Goal: Book appointment/travel/reservation

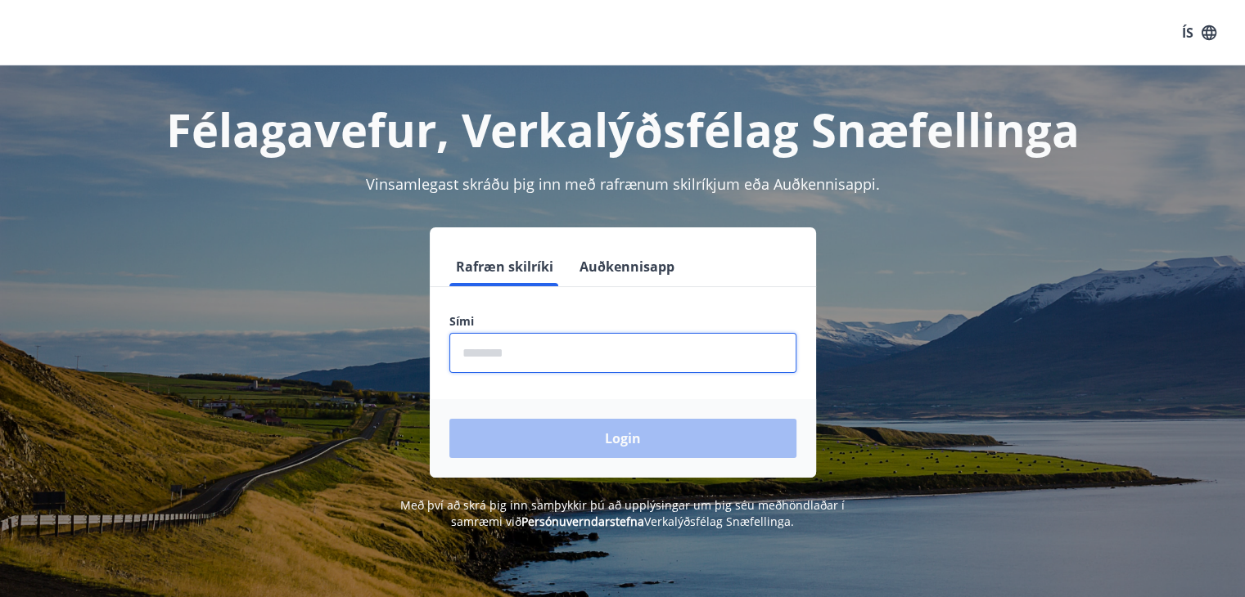
click at [548, 367] on input "phone" at bounding box center [622, 353] width 347 height 40
type input "********"
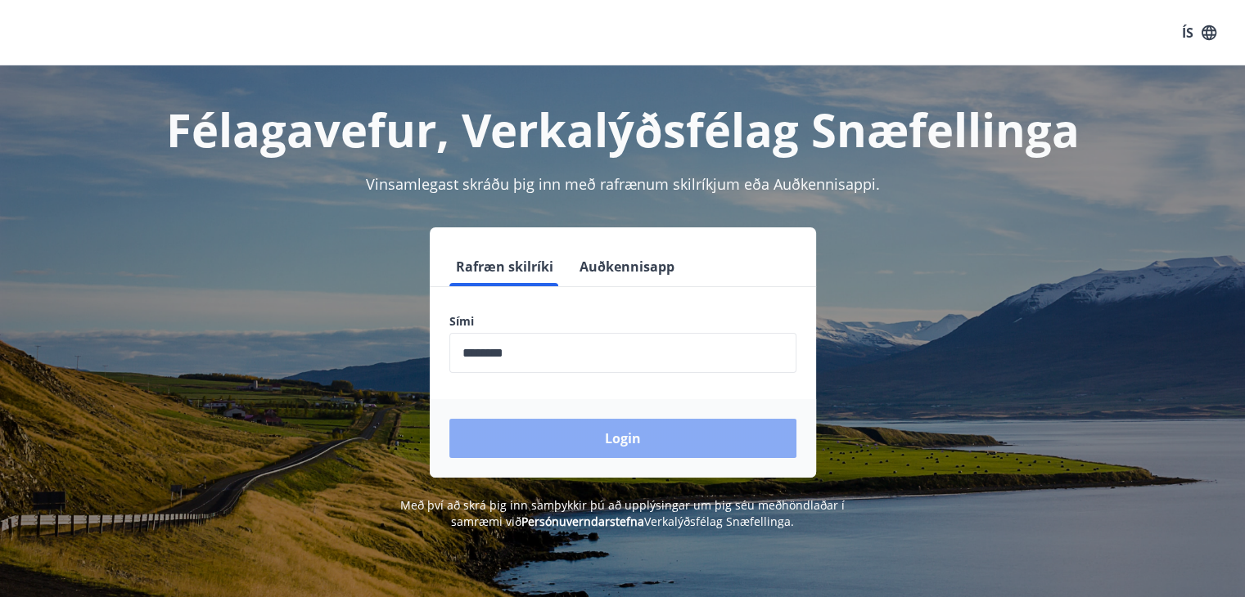
click at [637, 434] on button "Login" at bounding box center [622, 438] width 347 height 39
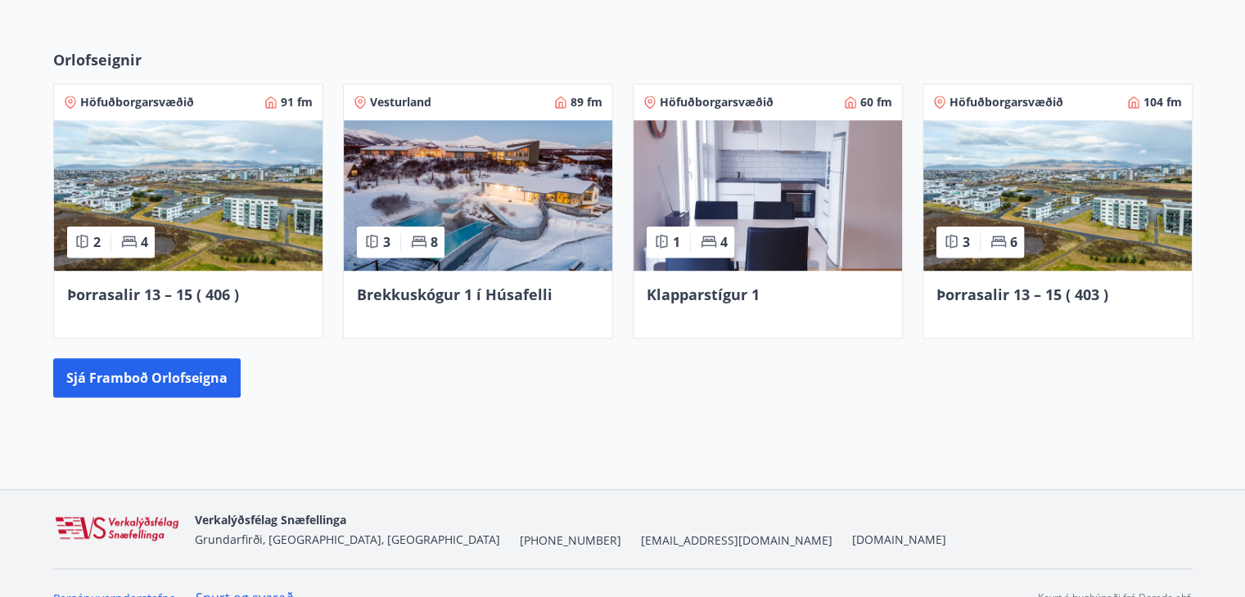
scroll to position [1266, 0]
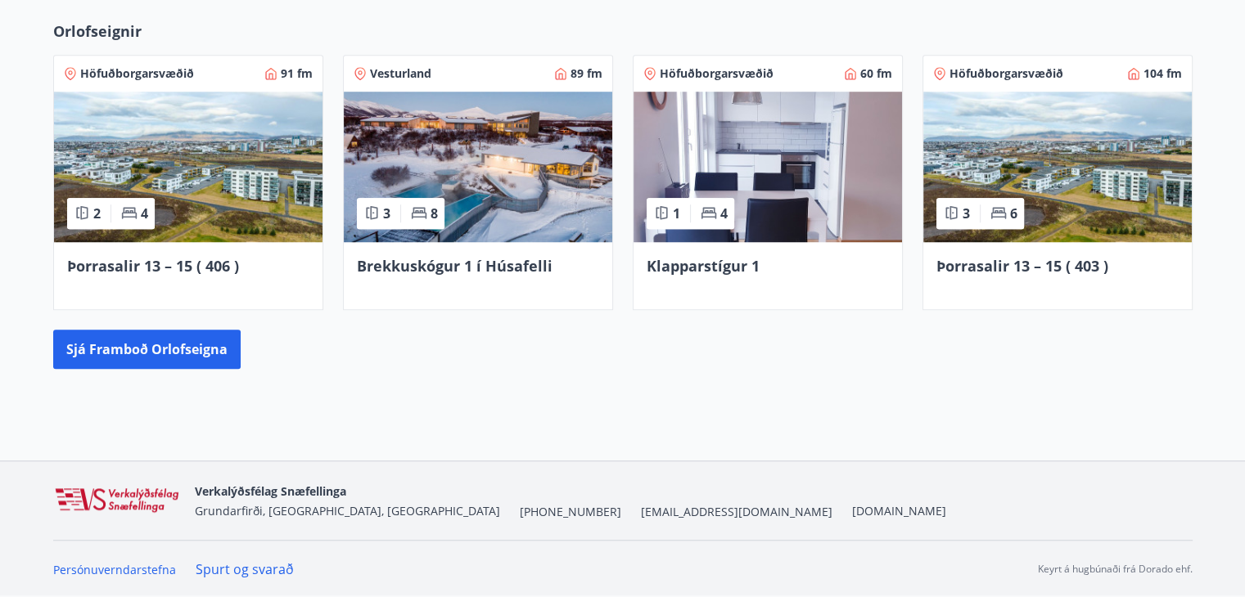
click at [186, 187] on img at bounding box center [188, 167] width 268 height 151
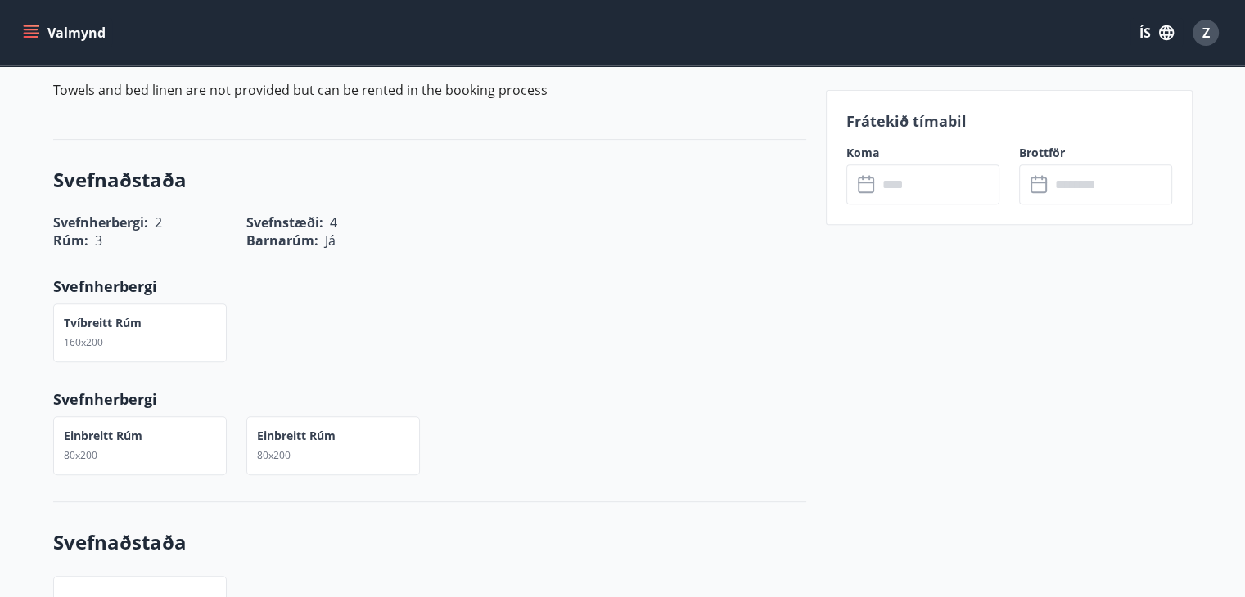
scroll to position [644, 0]
click at [915, 187] on input "text" at bounding box center [938, 185] width 122 height 40
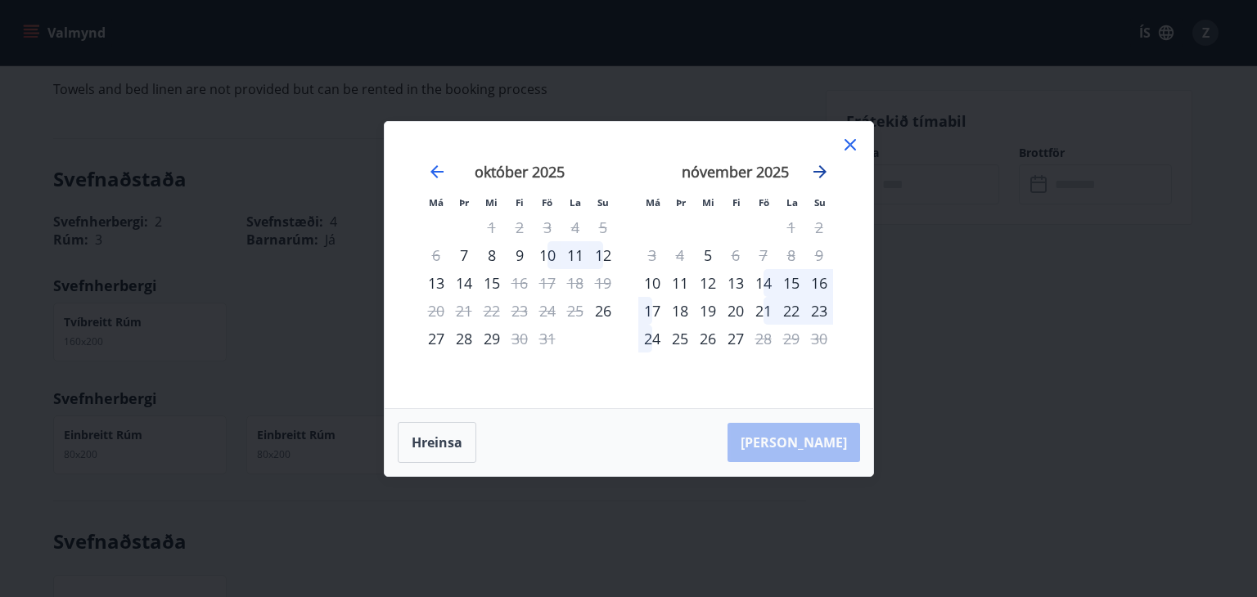
click at [822, 170] on icon "Move forward to switch to the next month." at bounding box center [820, 172] width 20 height 20
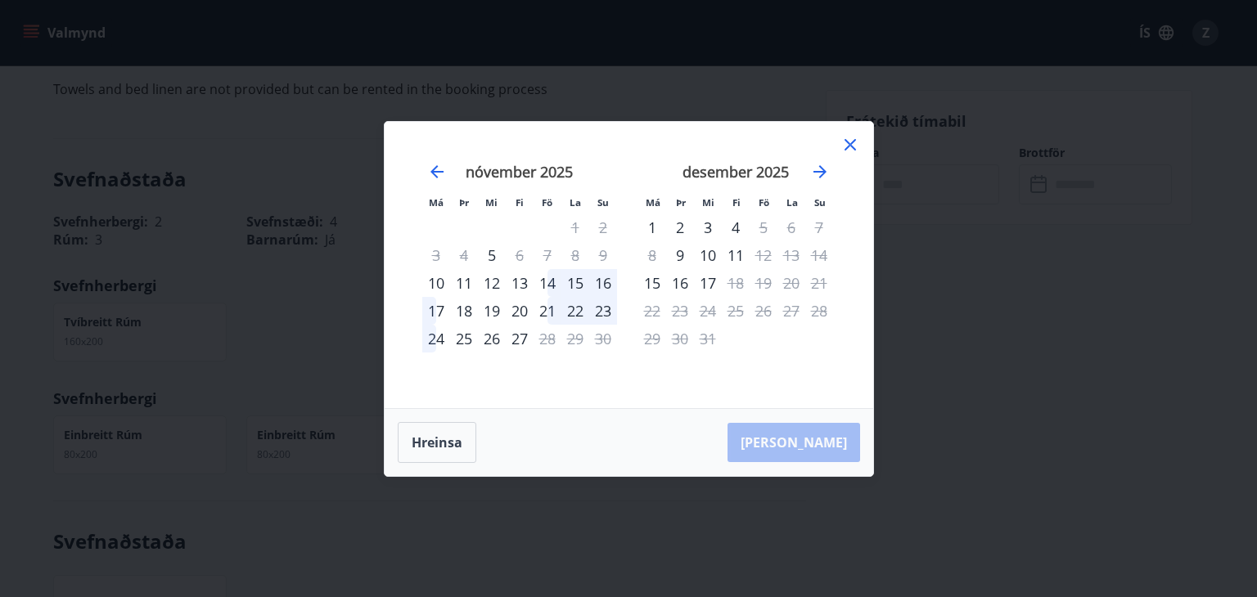
click at [851, 146] on icon at bounding box center [850, 144] width 11 height 11
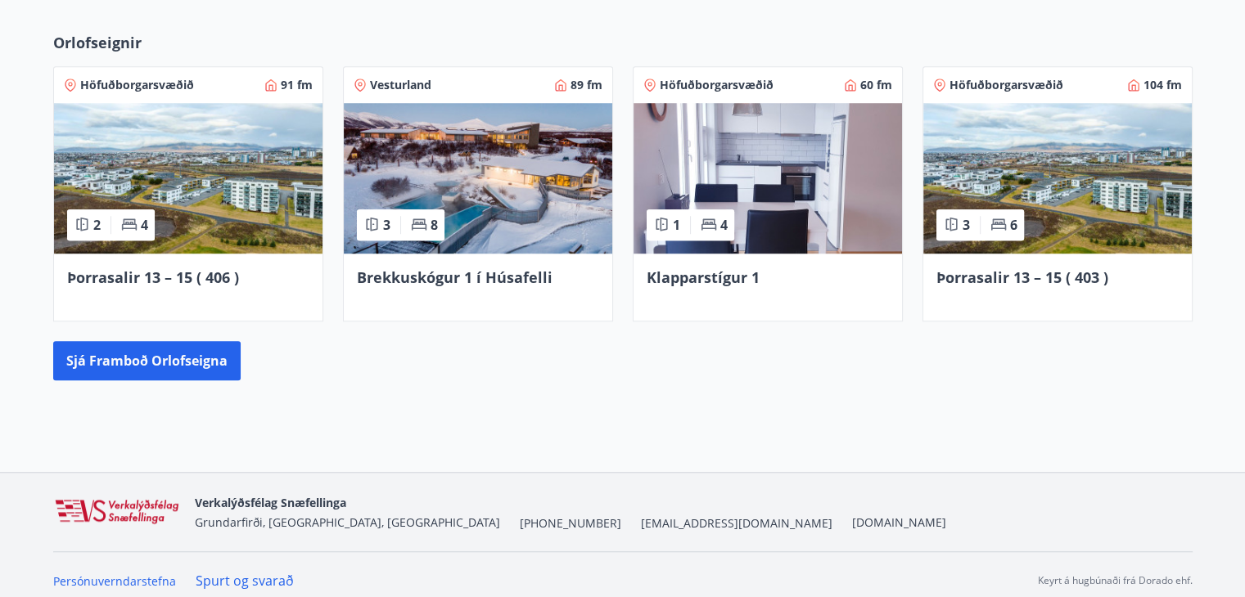
scroll to position [1257, 0]
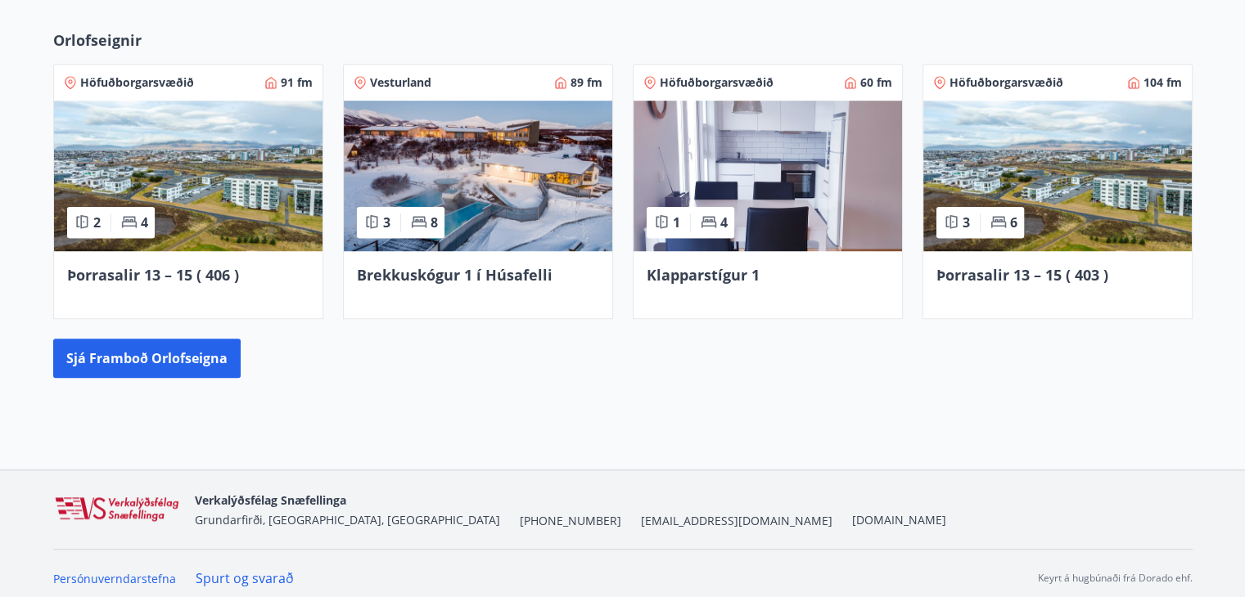
click at [1051, 169] on img at bounding box center [1057, 176] width 268 height 151
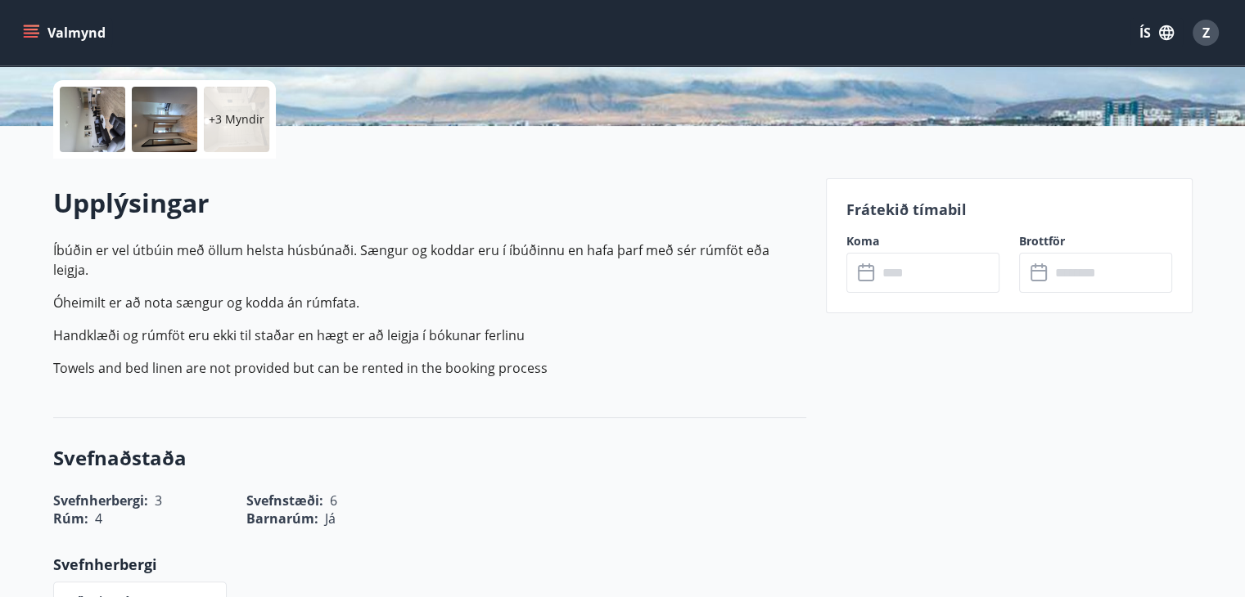
scroll to position [367, 0]
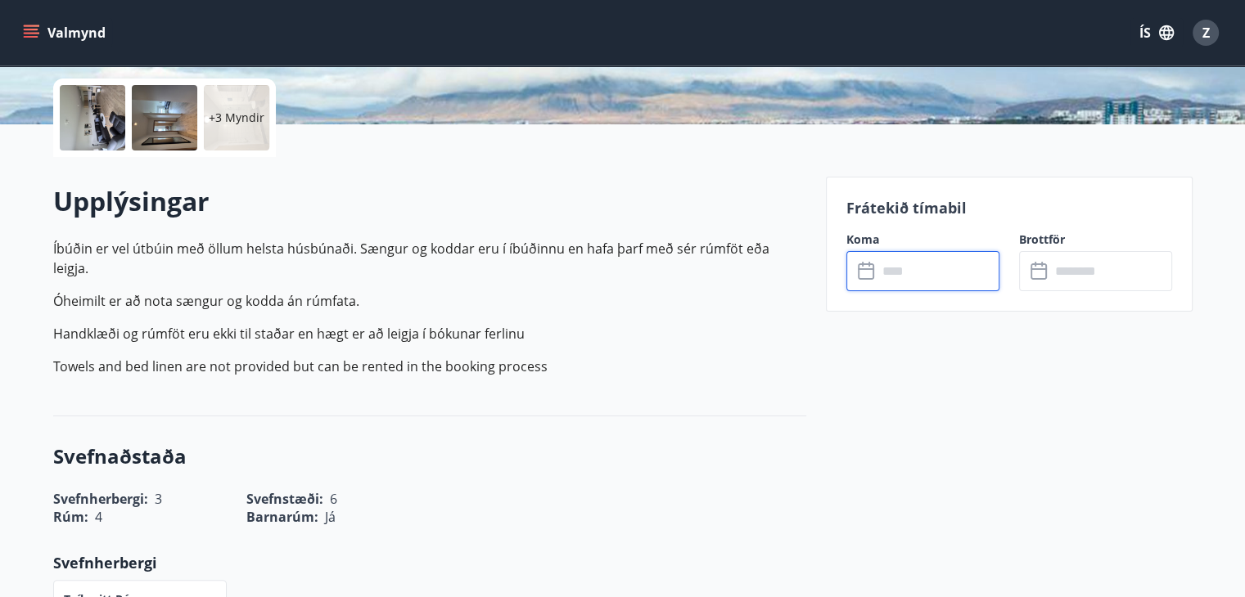
click at [919, 270] on input "text" at bounding box center [938, 271] width 122 height 40
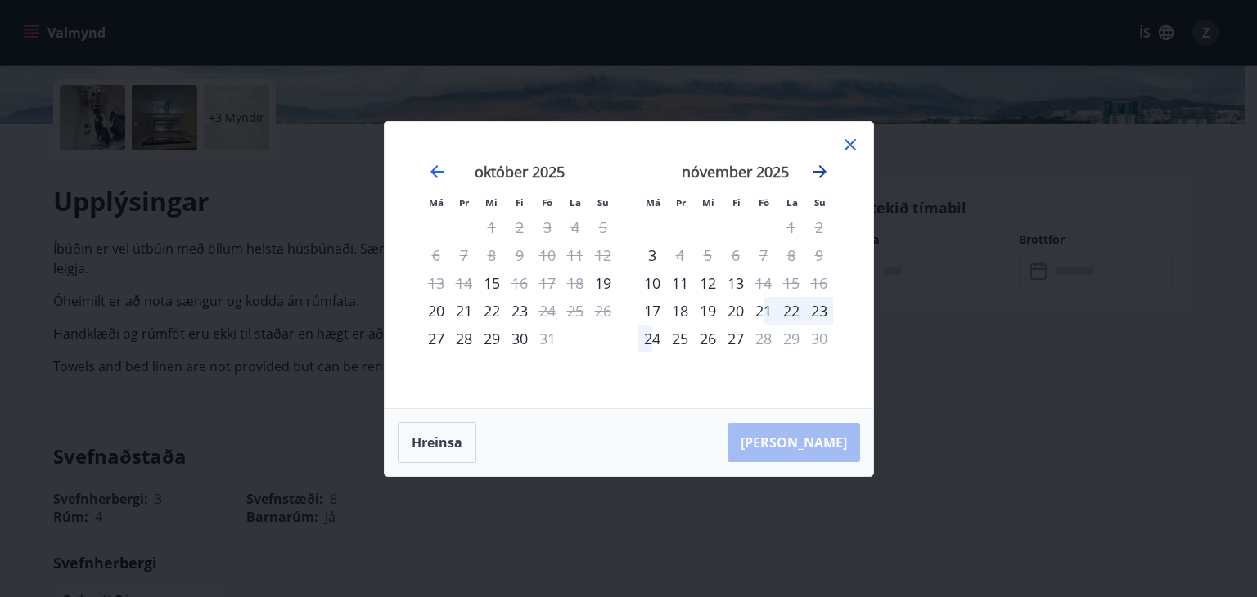
click at [820, 171] on icon "Move forward to switch to the next month." at bounding box center [820, 171] width 13 height 13
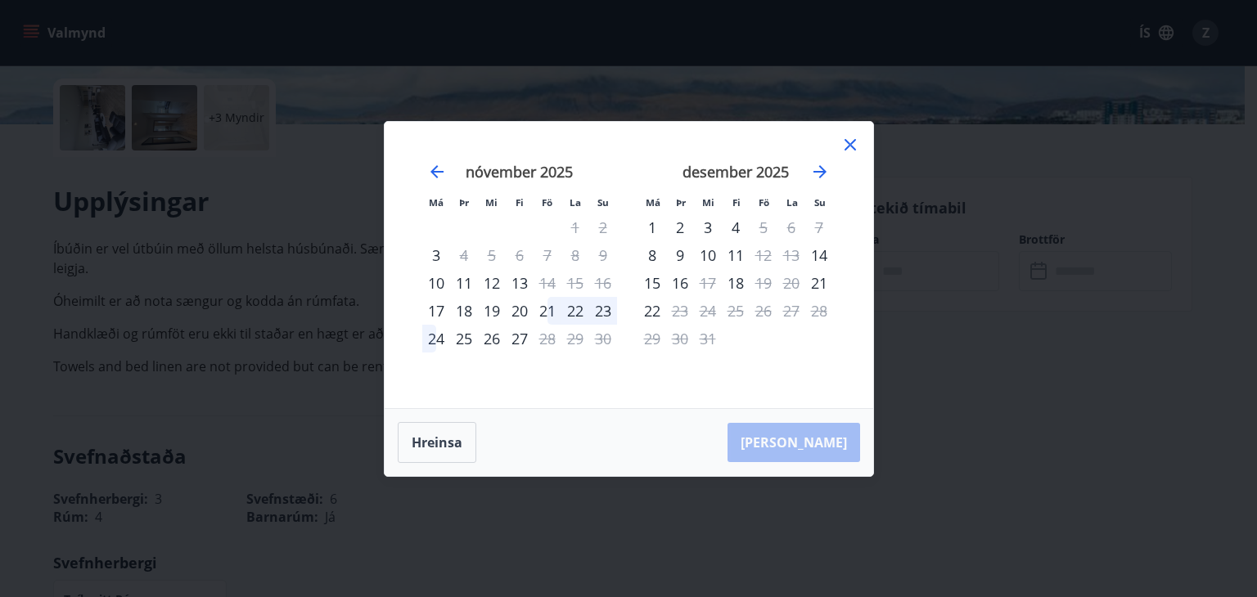
click at [854, 137] on icon at bounding box center [851, 145] width 20 height 20
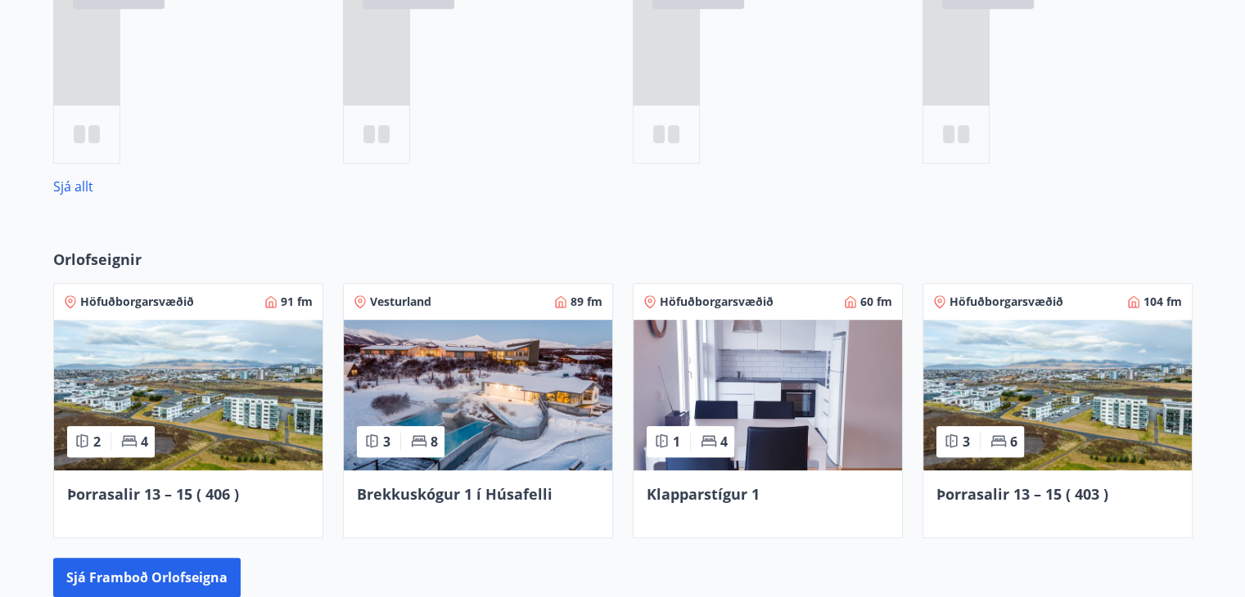
scroll to position [1249, 0]
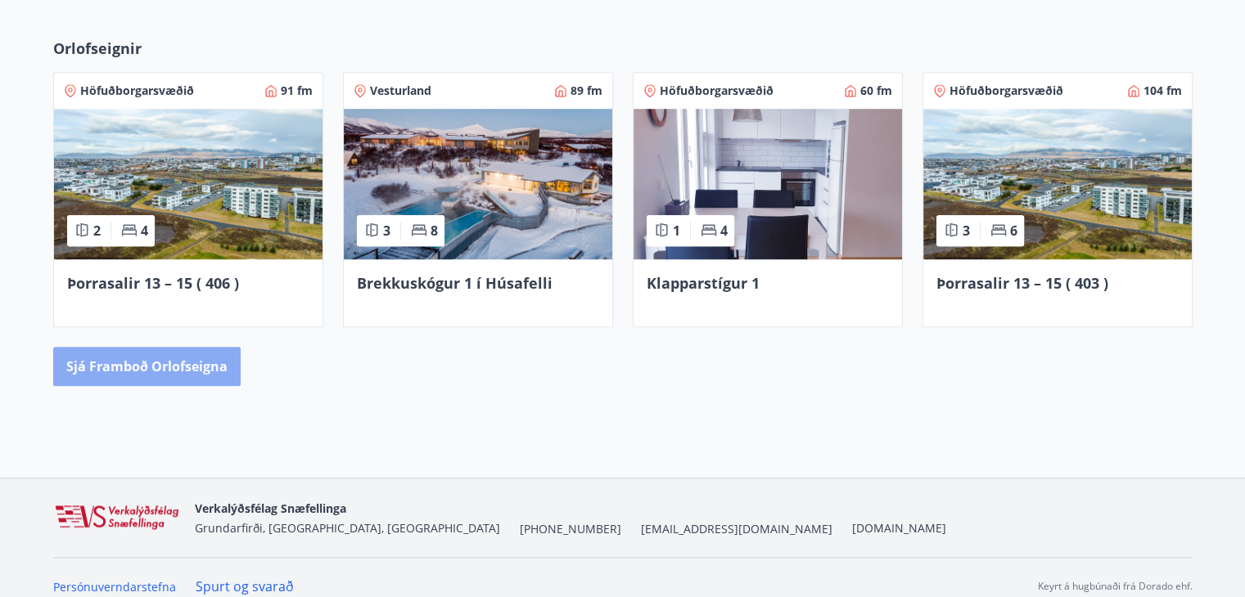
click at [194, 365] on button "Sjá framboð orlofseigna" at bounding box center [146, 366] width 187 height 39
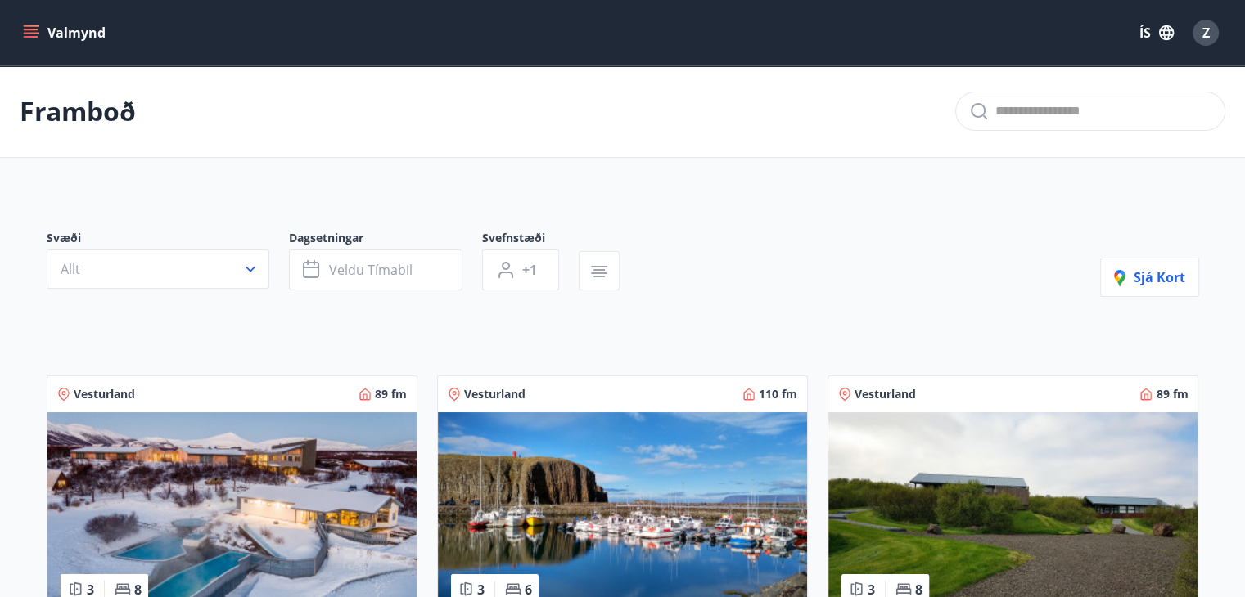
click at [194, 365] on div "Vesturland 89 fm 3 8 Brekkuskógur 1 í Húsafelli Húsið er 89 fm með svefn aðstöð…" at bounding box center [222, 578] width 390 height 444
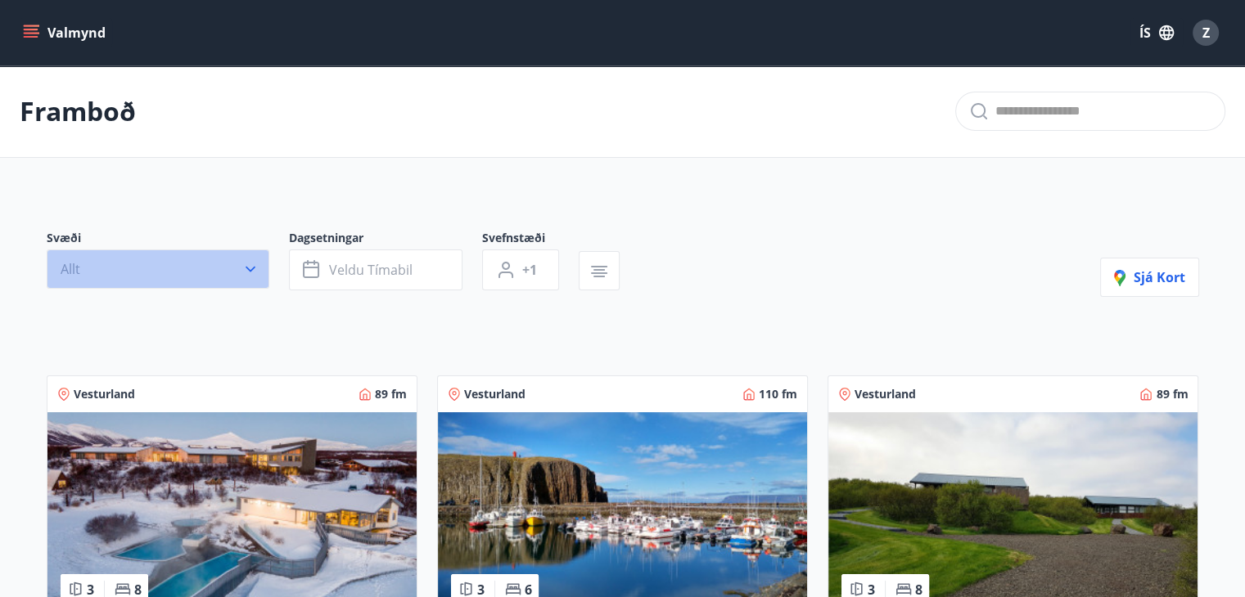
click at [232, 272] on button "Allt" at bounding box center [158, 269] width 223 height 39
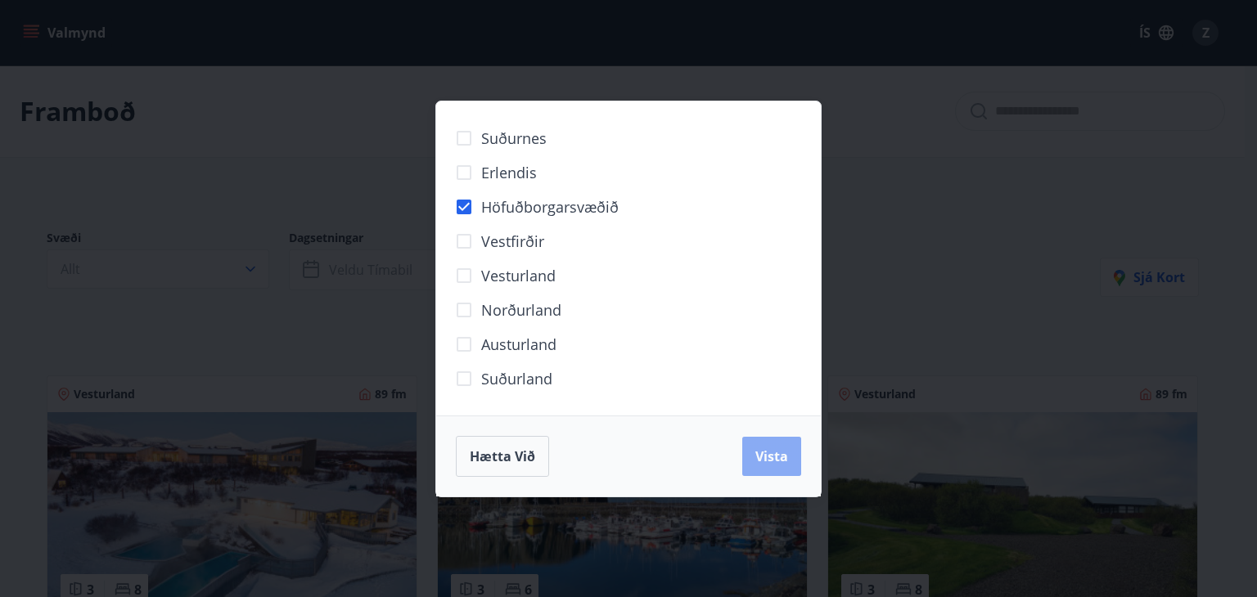
click at [771, 462] on span "Vista" at bounding box center [771, 457] width 33 height 18
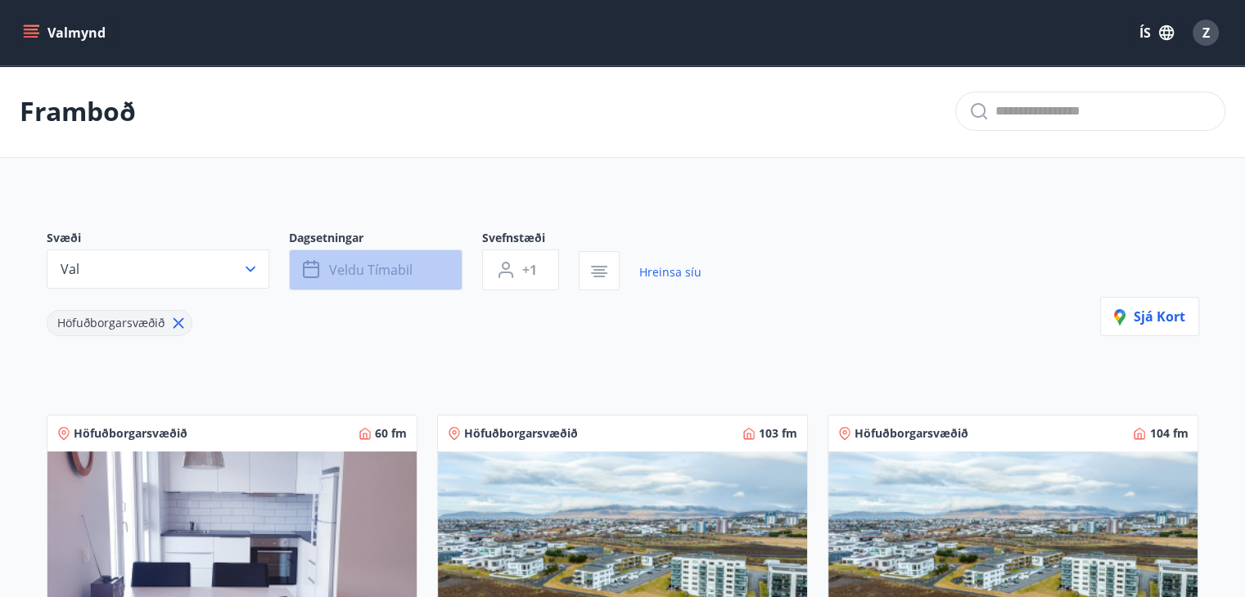
click at [413, 283] on button "Veldu tímabil" at bounding box center [376, 270] width 174 height 41
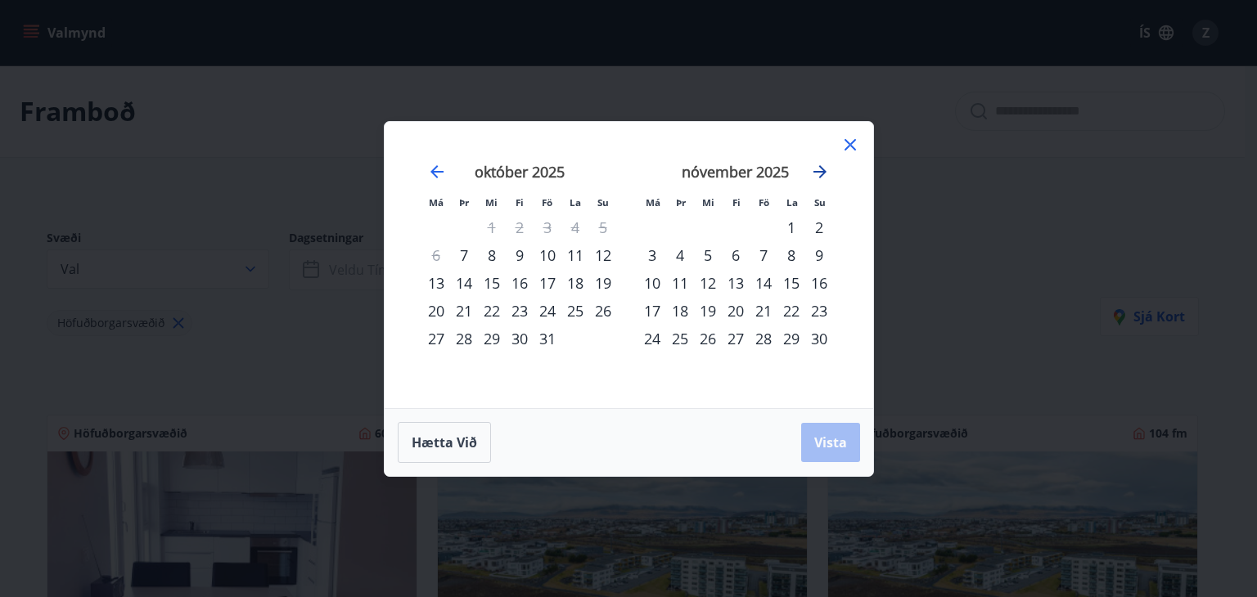
click at [825, 174] on icon "Move forward to switch to the next month." at bounding box center [820, 172] width 20 height 20
click at [762, 280] on div "19" at bounding box center [764, 283] width 28 height 28
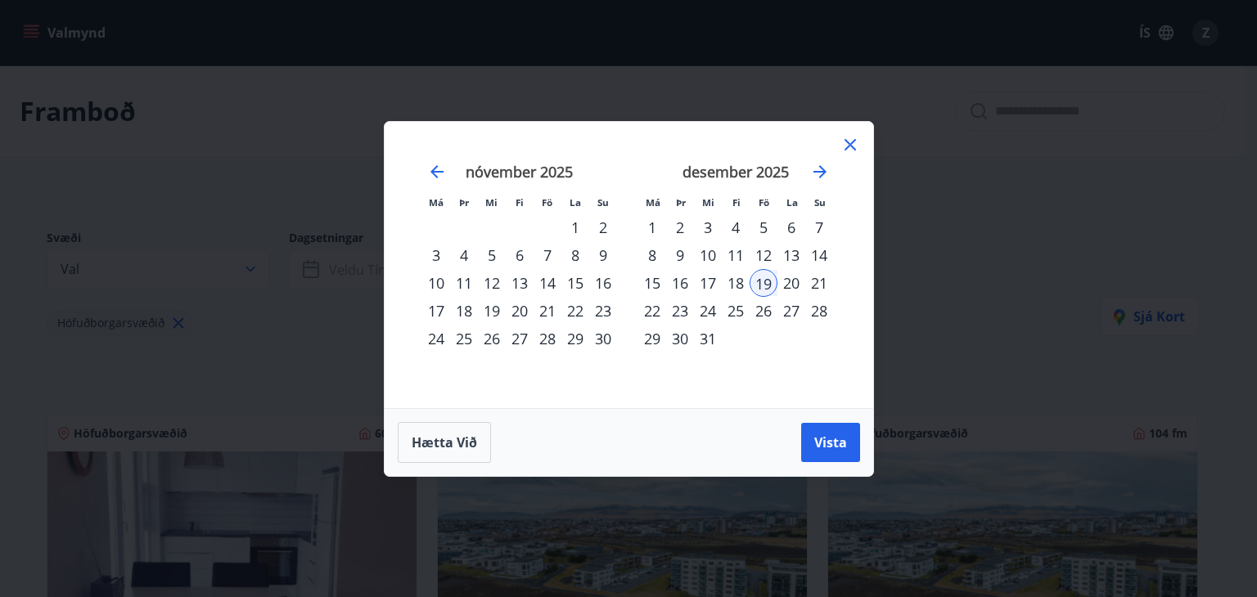
click at [814, 283] on div "21" at bounding box center [819, 283] width 28 height 28
click at [825, 436] on span "Vista" at bounding box center [830, 443] width 33 height 18
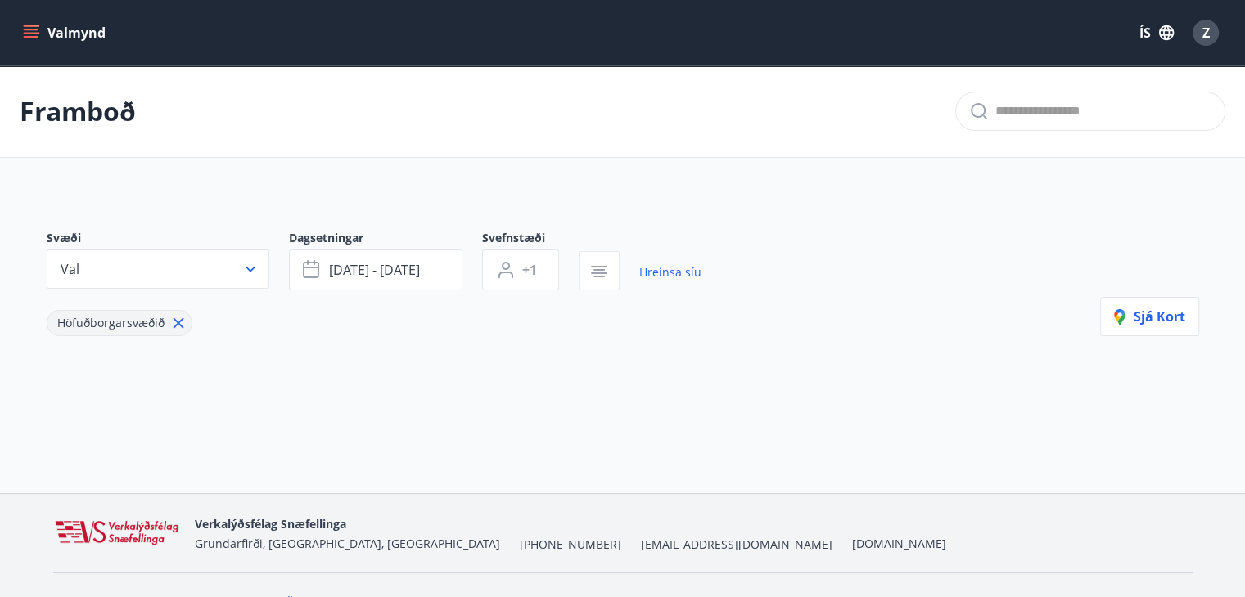
click at [131, 322] on span "Höfuðborgarsvæðið" at bounding box center [110, 323] width 107 height 16
click at [598, 276] on icon "button" at bounding box center [598, 277] width 11 height 2
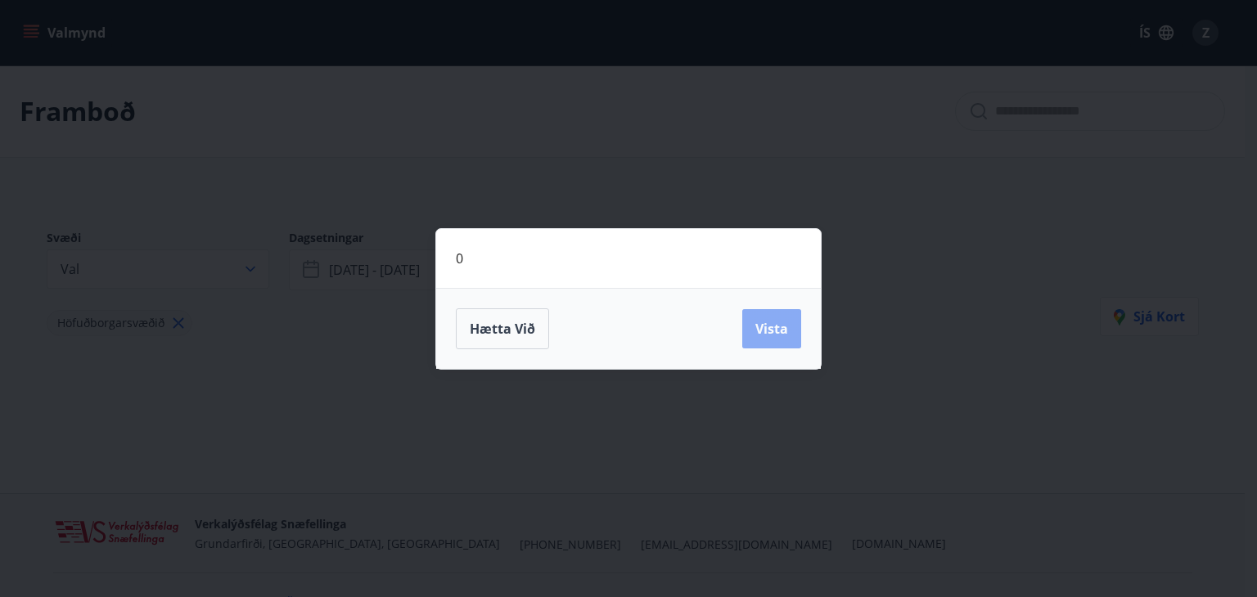
click at [772, 326] on span "Vista" at bounding box center [771, 329] width 33 height 18
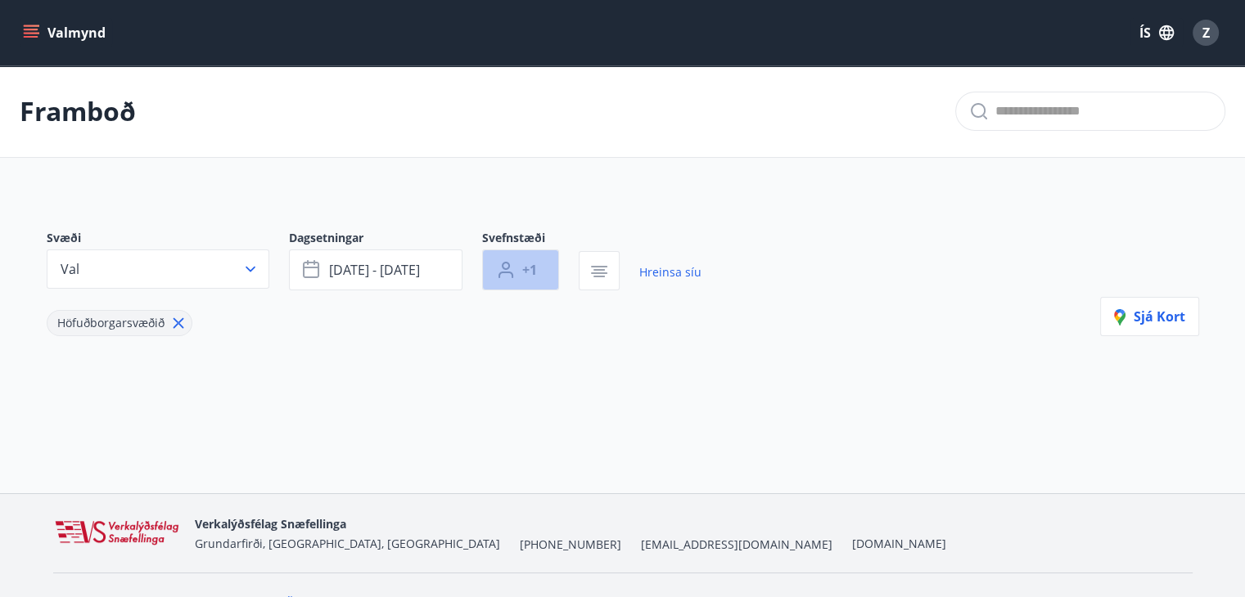
click at [531, 266] on span "+1" at bounding box center [529, 270] width 15 height 18
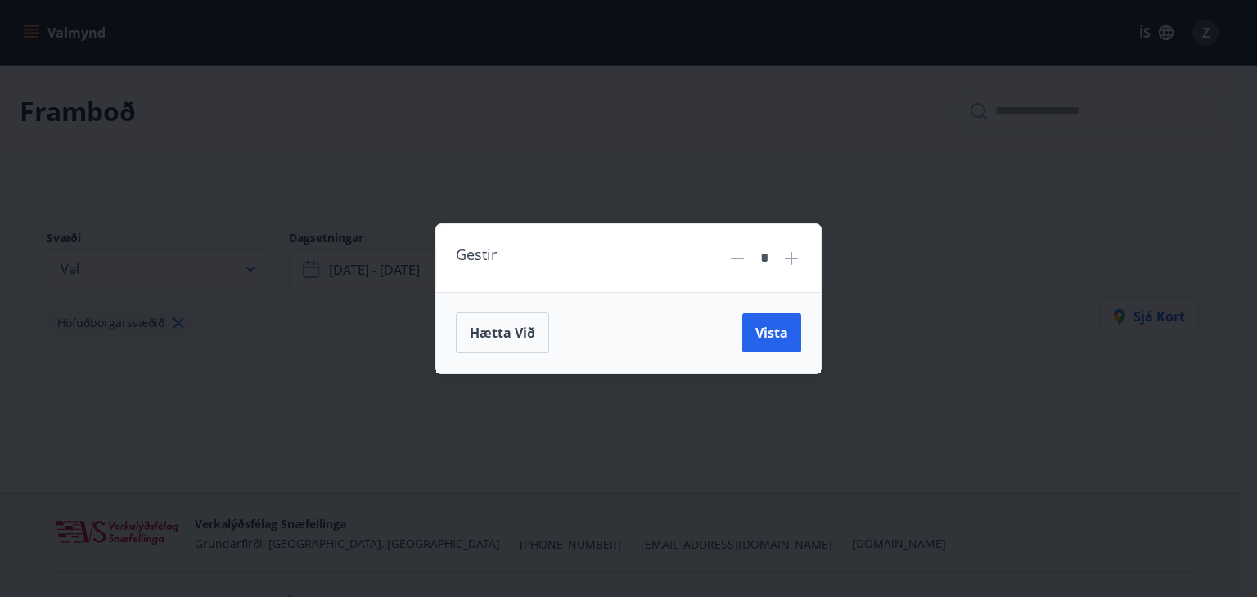
click at [790, 256] on icon at bounding box center [792, 259] width 20 height 20
type input "*"
click at [774, 334] on span "Vista" at bounding box center [771, 333] width 33 height 18
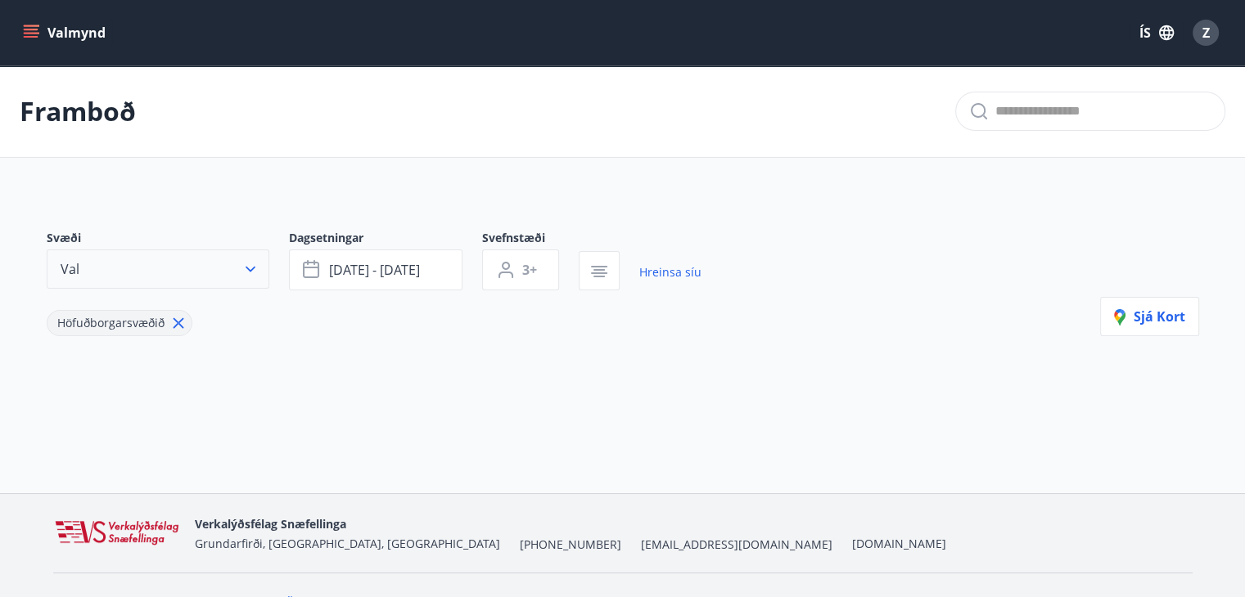
click at [252, 271] on icon "button" at bounding box center [250, 269] width 16 height 16
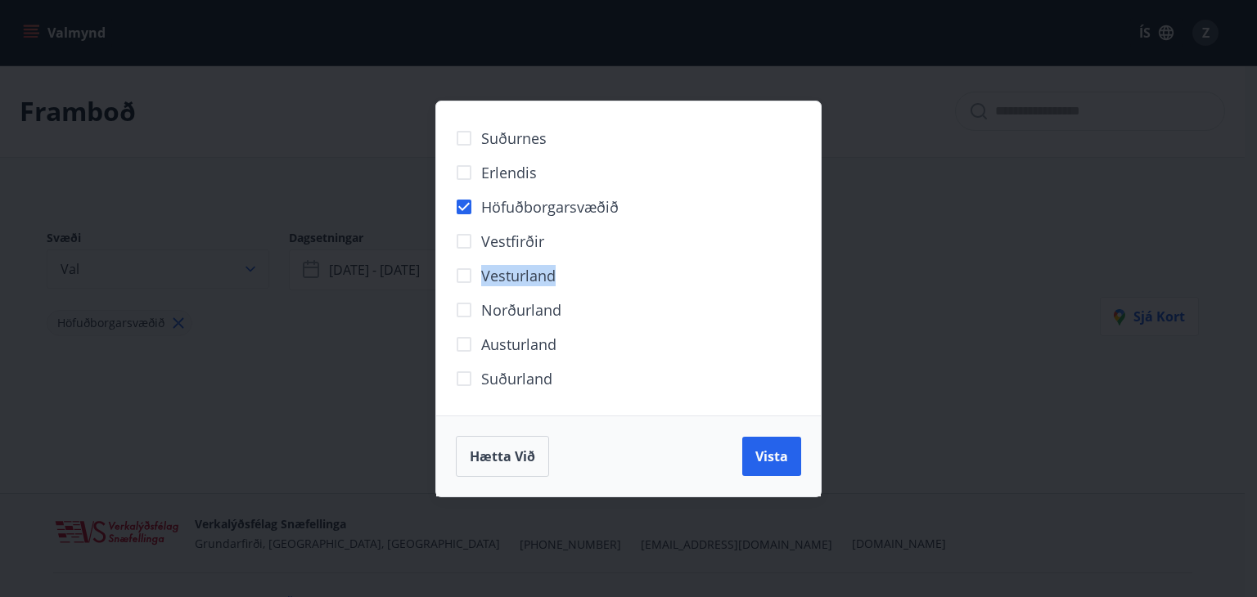
click at [252, 271] on div "Suðurnes Erlendis Höfuðborgarsvæðið Vestfirðir Vesturland Norðurland Austurland…" at bounding box center [628, 298] width 1257 height 597
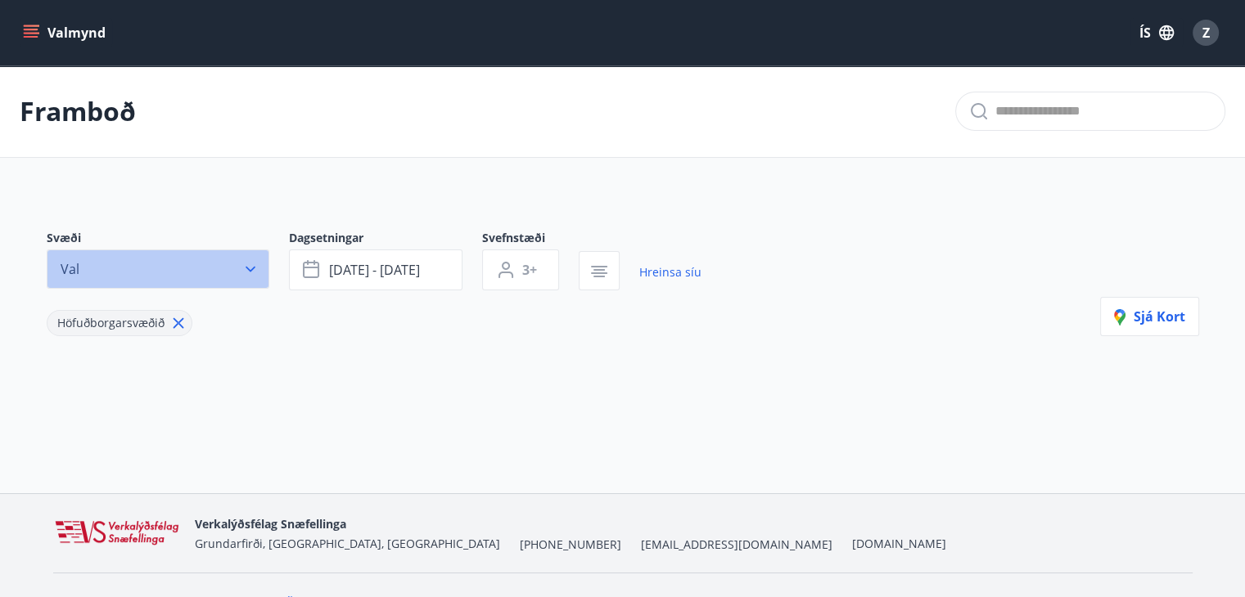
click at [252, 271] on icon "button" at bounding box center [250, 269] width 16 height 16
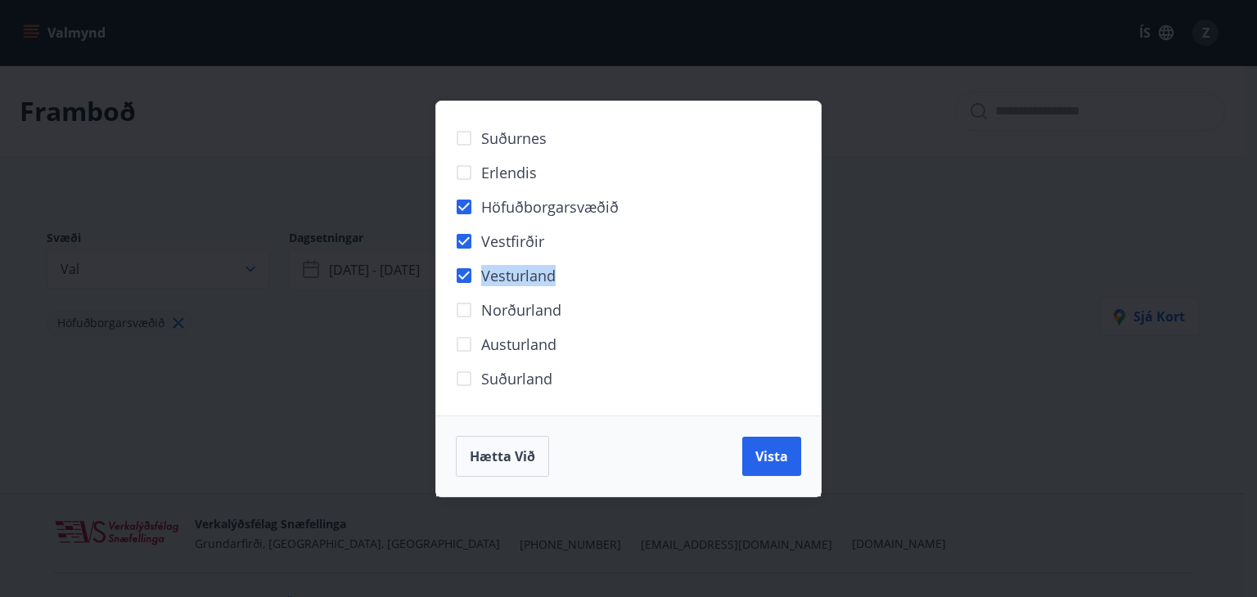
click at [460, 347] on div "Suðurnes Erlendis Höfuðborgarsvæðið Vestfirðir Vesturland Norðurland Austurland…" at bounding box center [628, 258] width 345 height 275
click at [773, 448] on span "Vista" at bounding box center [771, 457] width 33 height 18
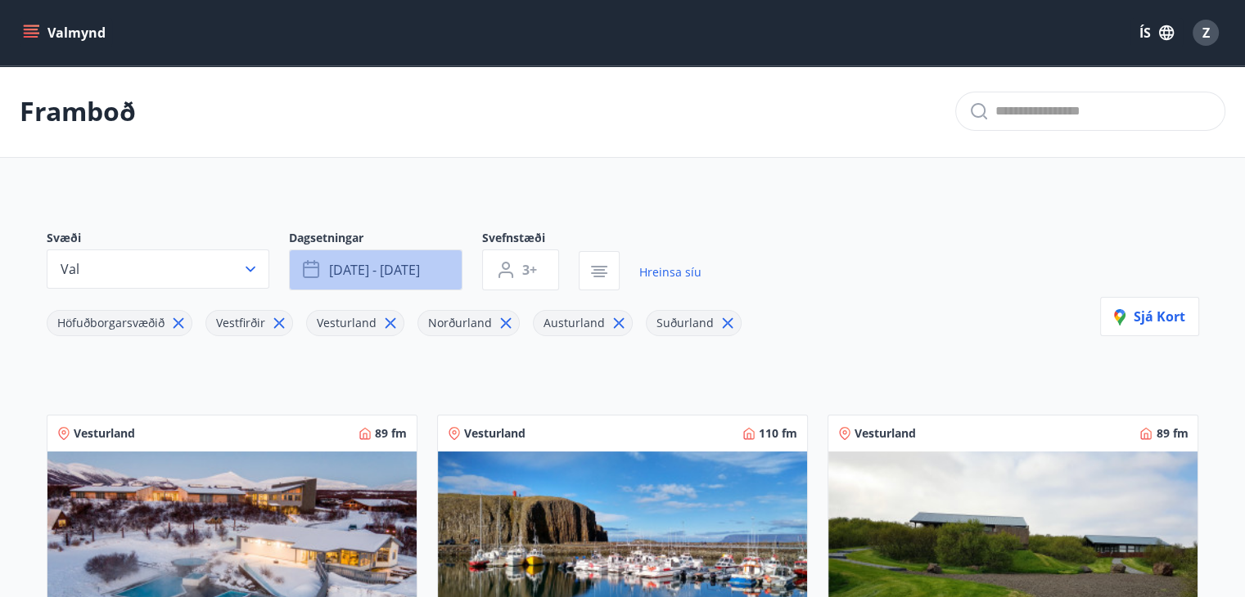
click at [393, 266] on span "des 19 - des 21" at bounding box center [374, 270] width 91 height 18
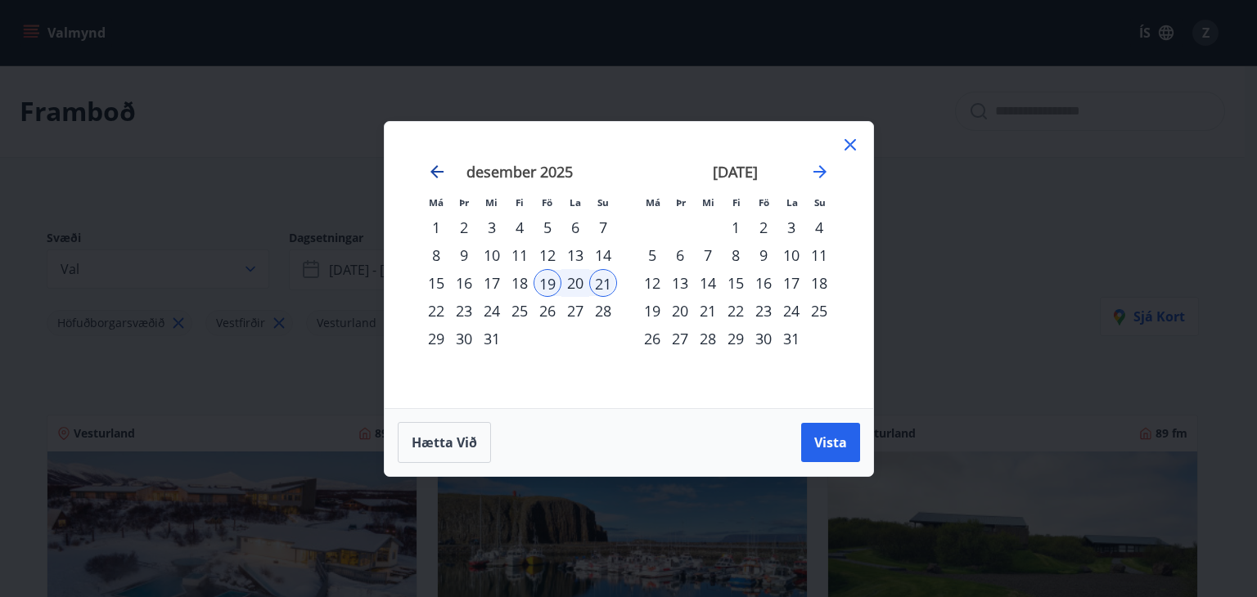
click at [427, 162] on icon "Move backward to switch to the previous month." at bounding box center [437, 172] width 20 height 20
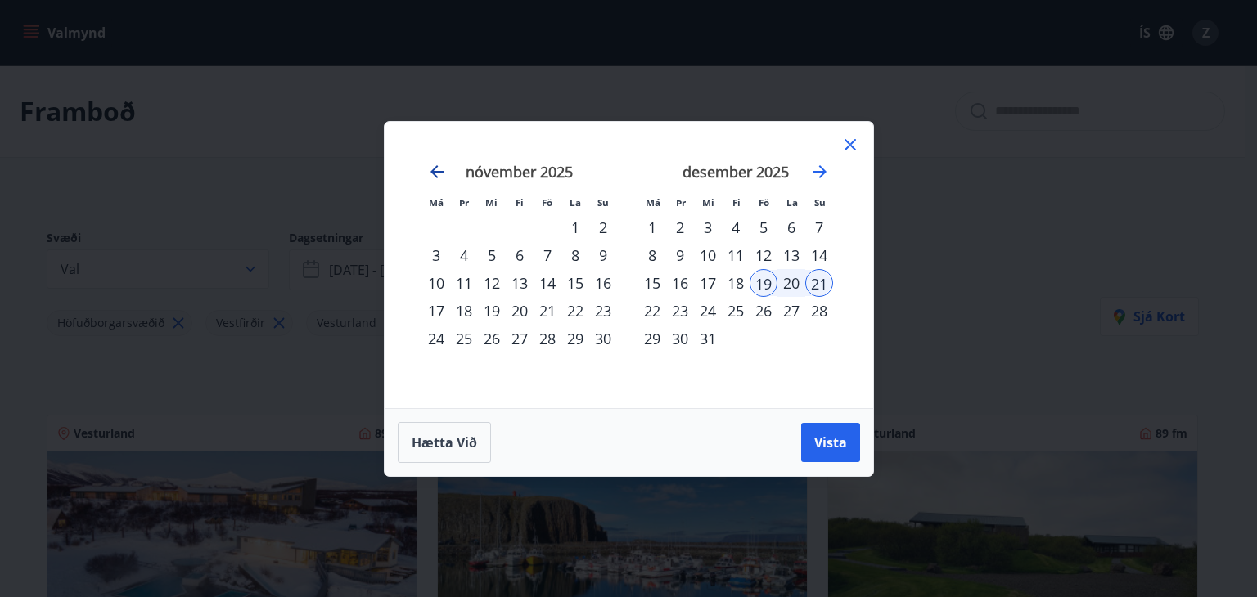
click at [427, 162] on icon "Move backward to switch to the previous month." at bounding box center [437, 172] width 20 height 20
click at [572, 253] on div "11" at bounding box center [575, 255] width 28 height 28
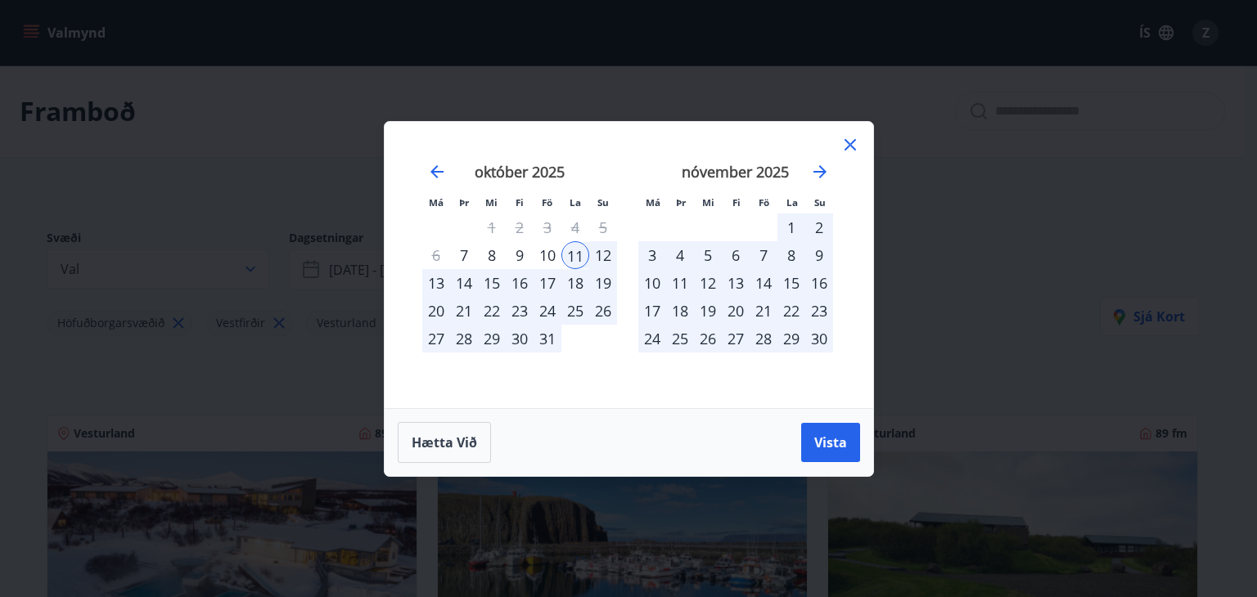
click at [551, 250] on div "10" at bounding box center [548, 255] width 28 height 28
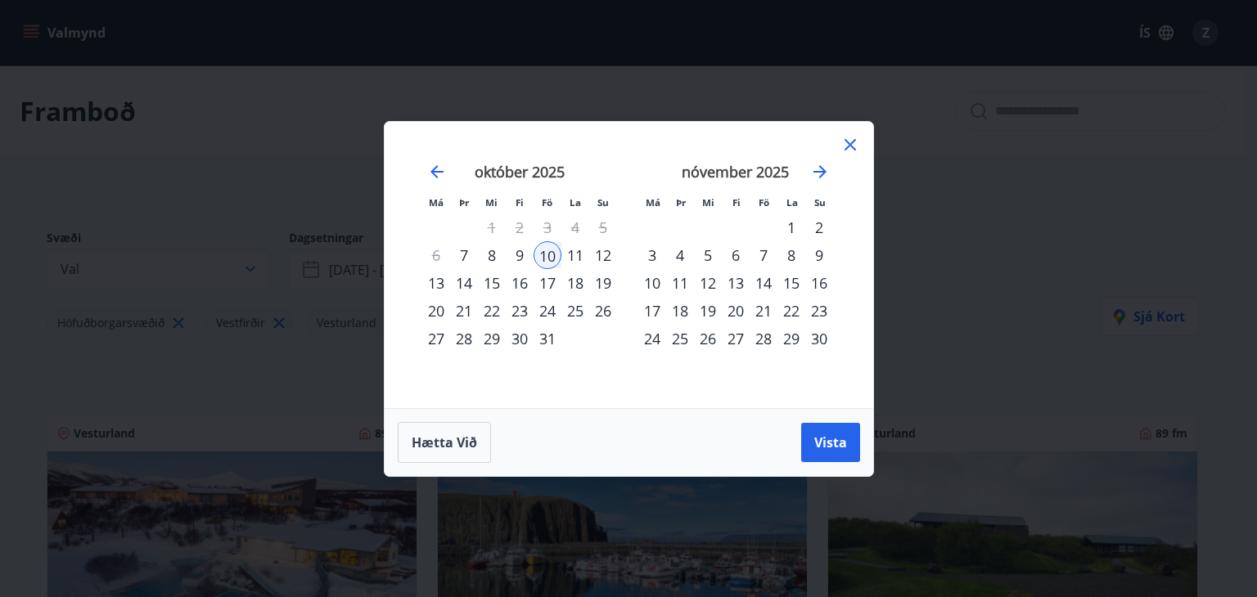
click at [603, 250] on div "12" at bounding box center [603, 255] width 28 height 28
click at [832, 440] on span "Vista" at bounding box center [830, 443] width 33 height 18
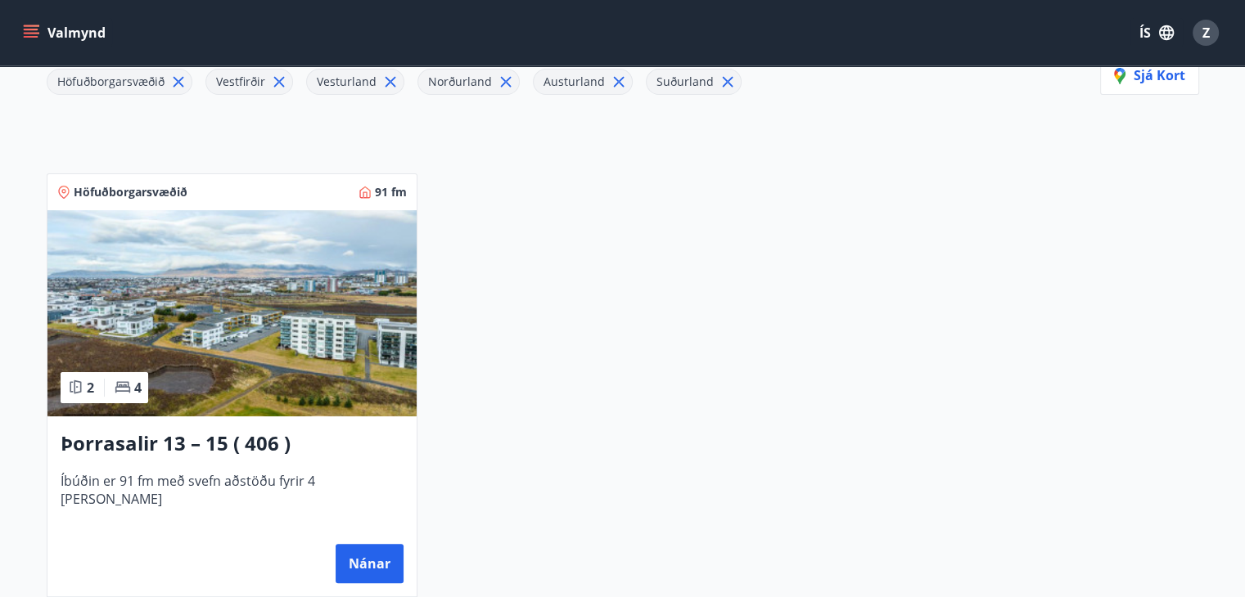
scroll to position [242, 0]
